Goal: Find specific page/section

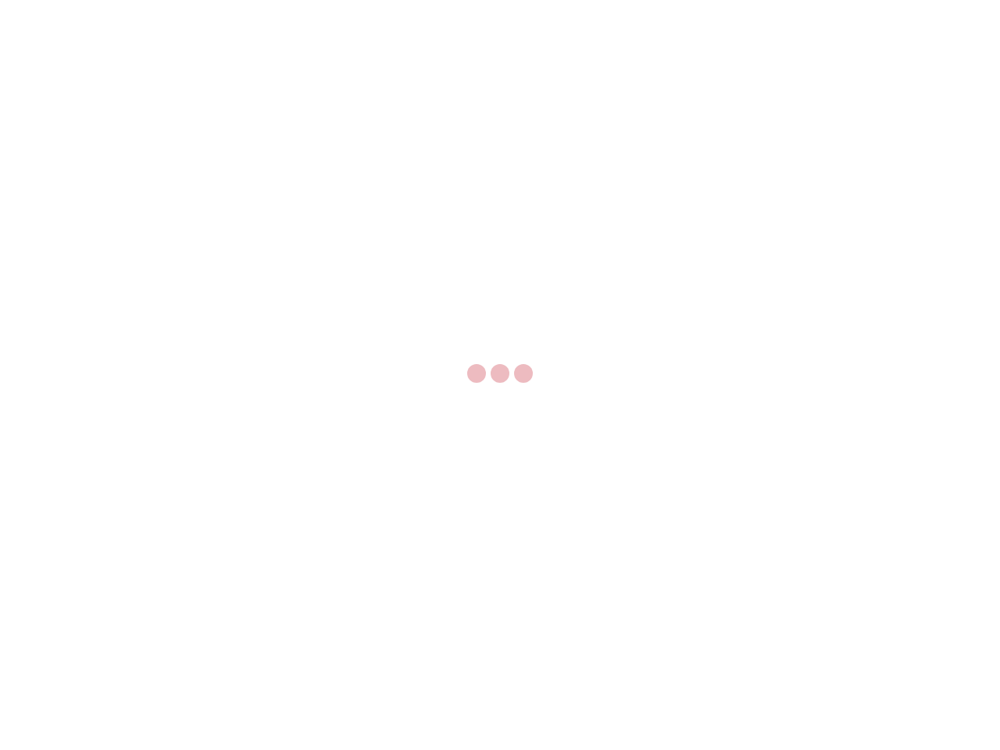
select select "US"
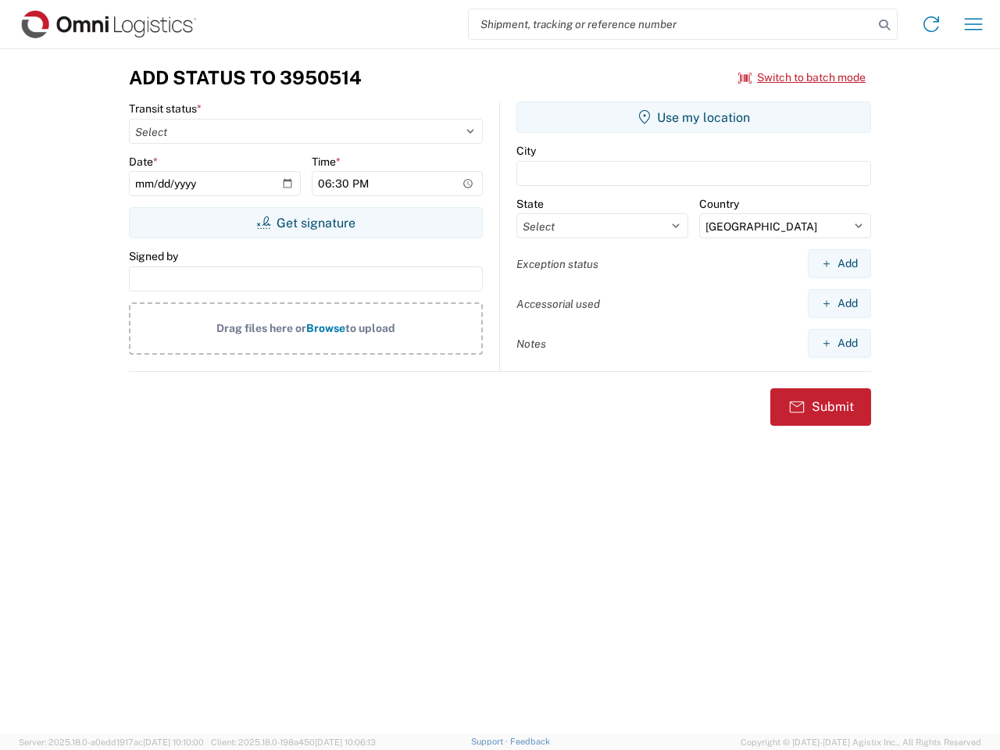
click at [671, 24] on input "search" at bounding box center [671, 24] width 405 height 30
click at [885, 25] on icon at bounding box center [885, 25] width 22 height 22
click at [932, 24] on icon at bounding box center [931, 24] width 25 height 25
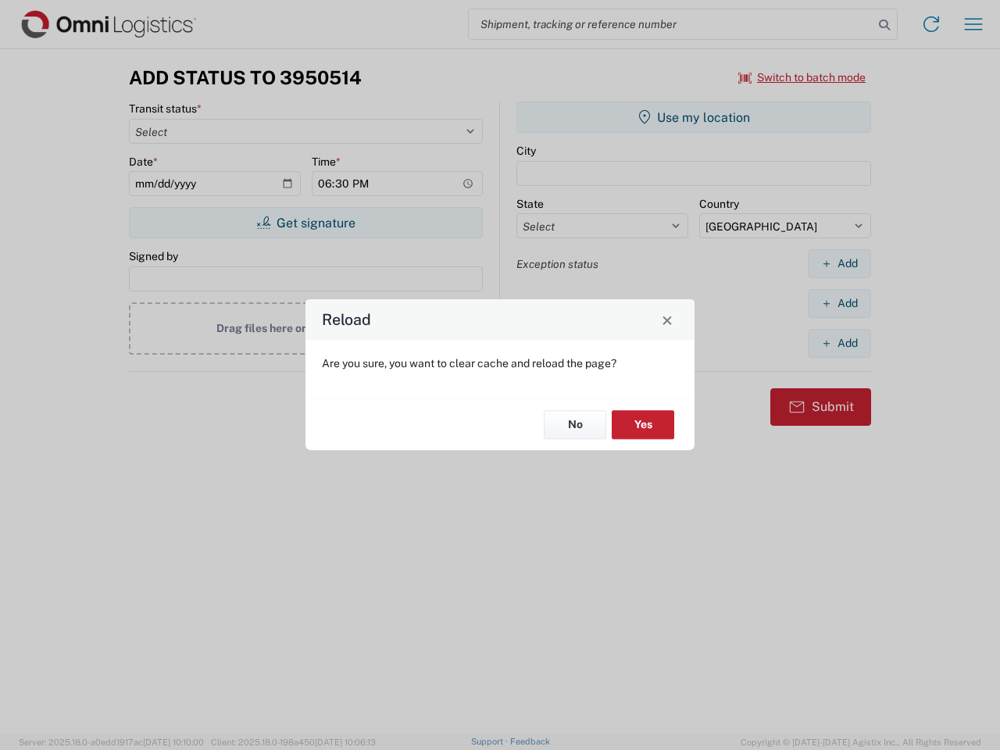
click at [974, 24] on div "Reload Are you sure, you want to clear cache and reload the page? No Yes" at bounding box center [500, 375] width 1000 height 750
click at [803, 77] on div "Reload Are you sure, you want to clear cache and reload the page? No Yes" at bounding box center [500, 375] width 1000 height 750
click at [306, 223] on div "Reload Are you sure, you want to clear cache and reload the page? No Yes" at bounding box center [500, 375] width 1000 height 750
click at [694, 117] on div "Reload Are you sure, you want to clear cache and reload the page? No Yes" at bounding box center [500, 375] width 1000 height 750
click at [839, 263] on div "Reload Are you sure, you want to clear cache and reload the page? No Yes" at bounding box center [500, 375] width 1000 height 750
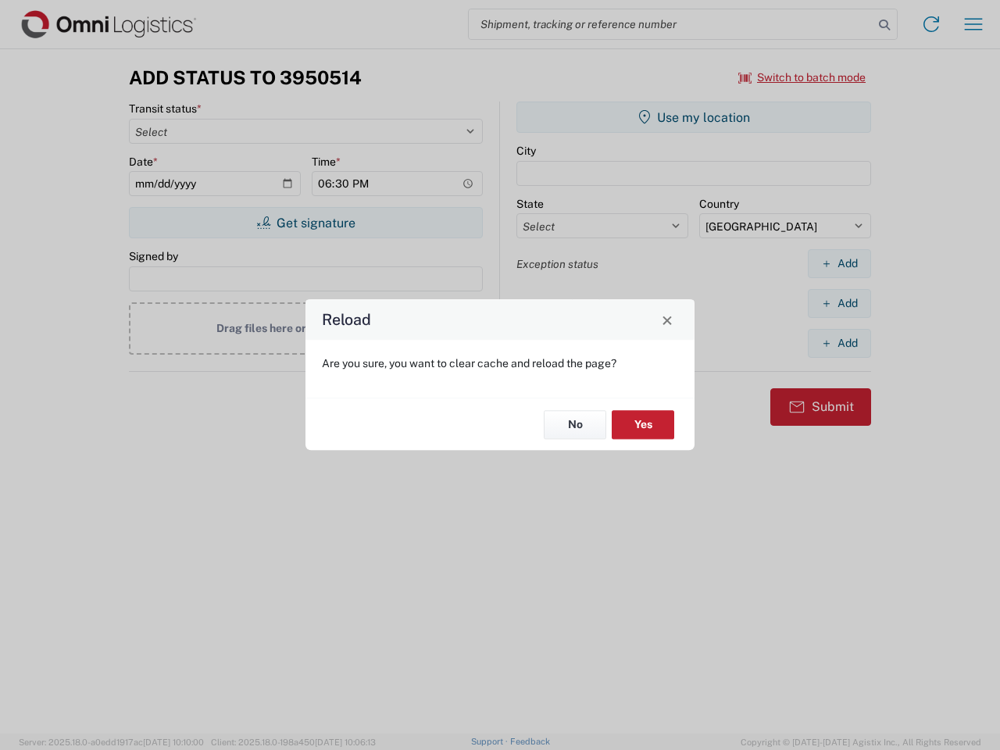
click at [839, 303] on div "Reload Are you sure, you want to clear cache and reload the page? No Yes" at bounding box center [500, 375] width 1000 height 750
click at [839, 343] on div "Reload Are you sure, you want to clear cache and reload the page? No Yes" at bounding box center [500, 375] width 1000 height 750
